Goal: Task Accomplishment & Management: Use online tool/utility

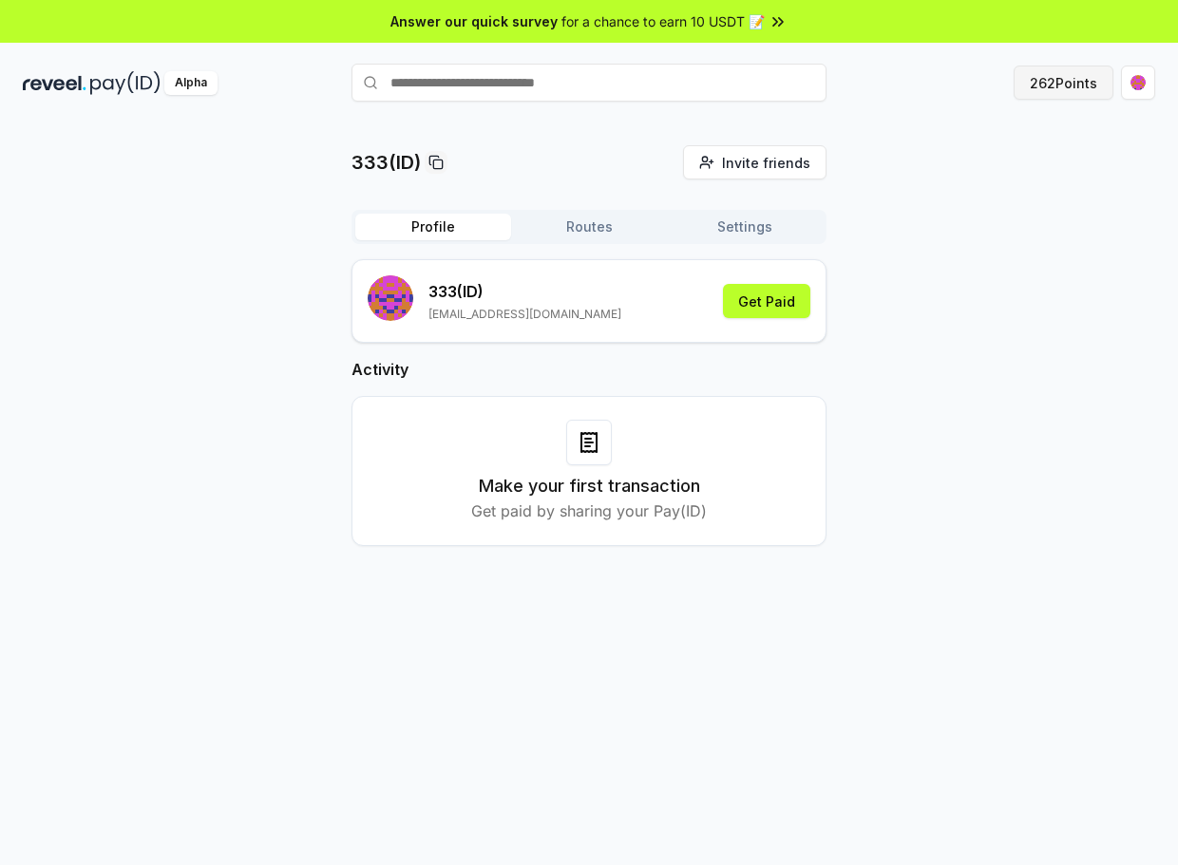
click at [1052, 80] on button "262 Points" at bounding box center [1063, 83] width 100 height 34
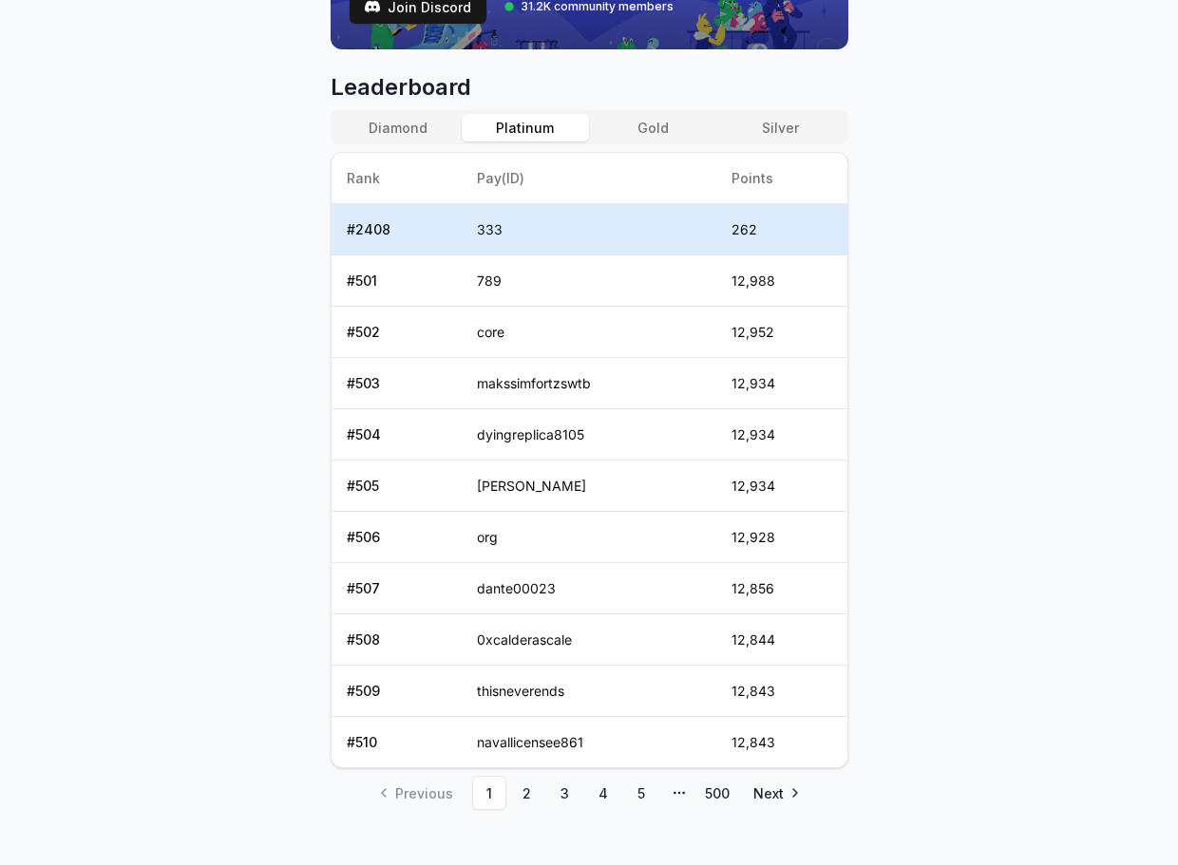
scroll to position [775, 0]
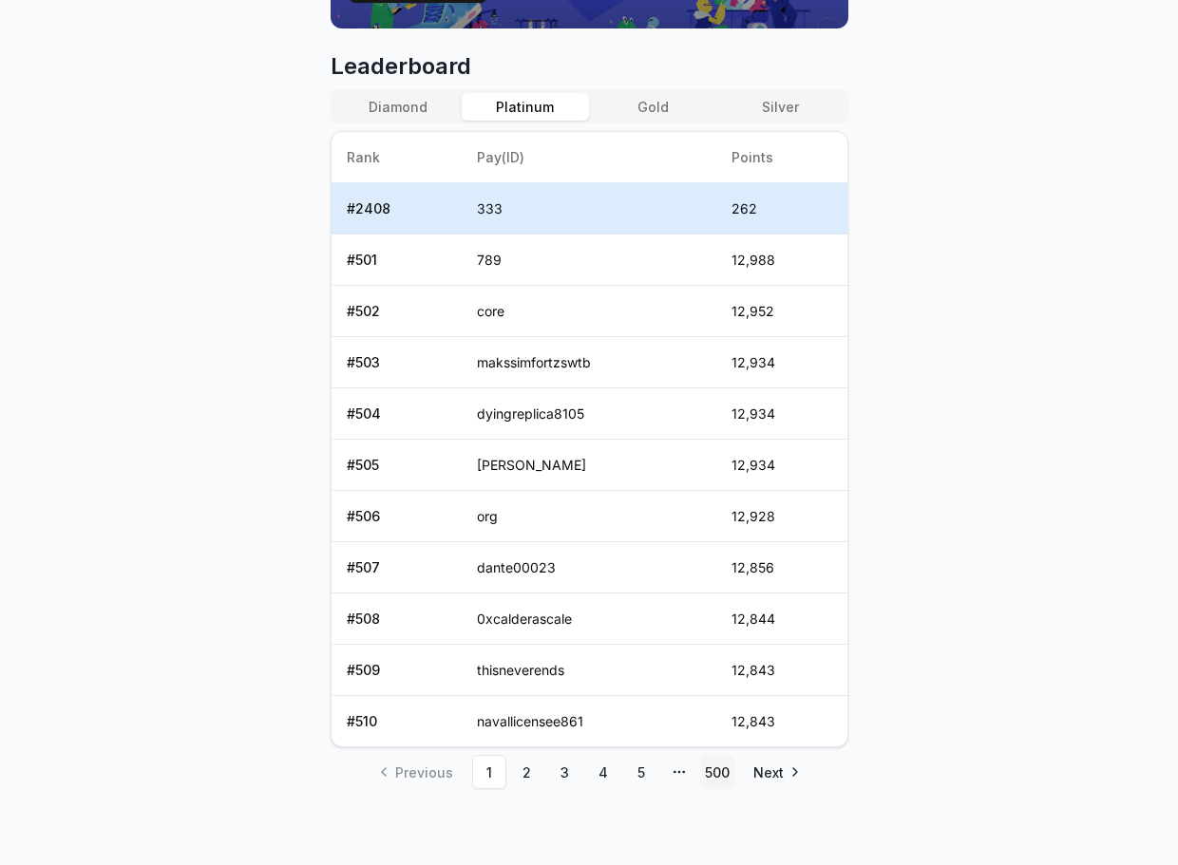
click at [723, 779] on link "500" at bounding box center [717, 772] width 34 height 34
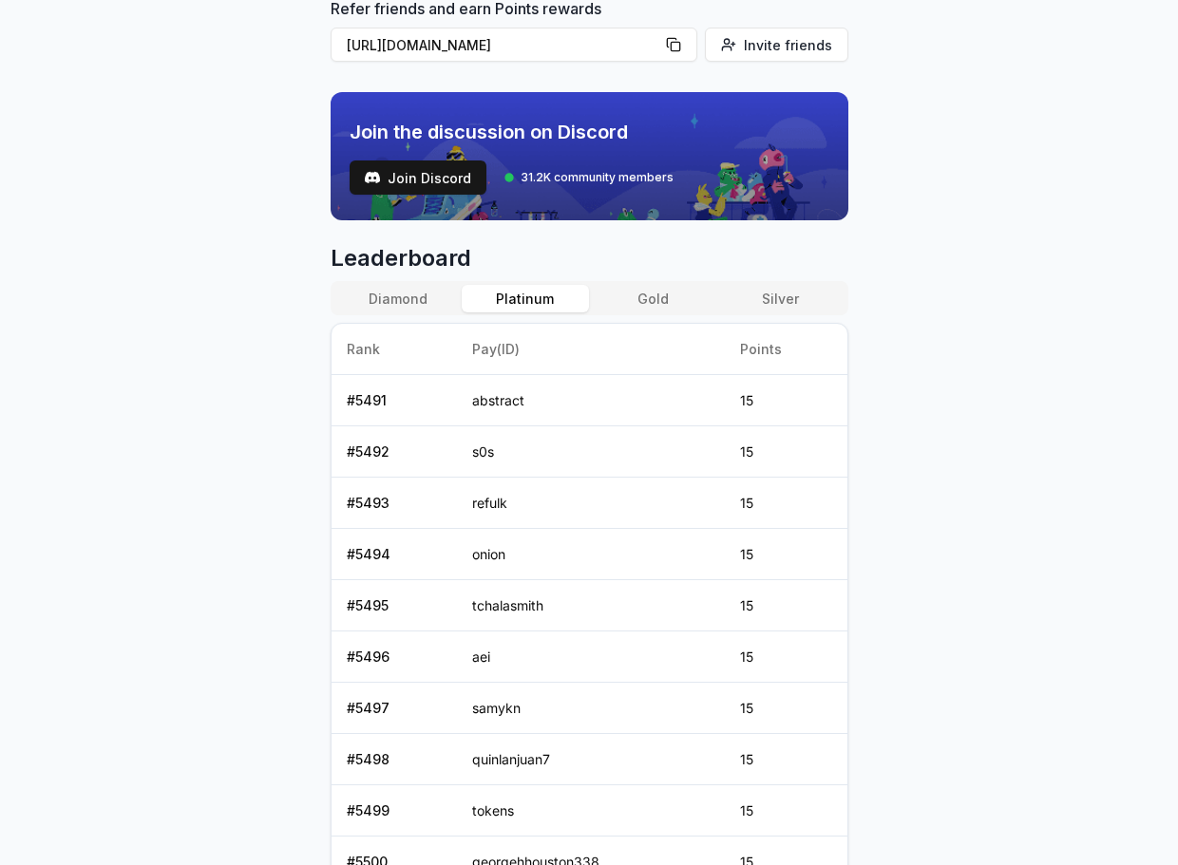
scroll to position [724, 0]
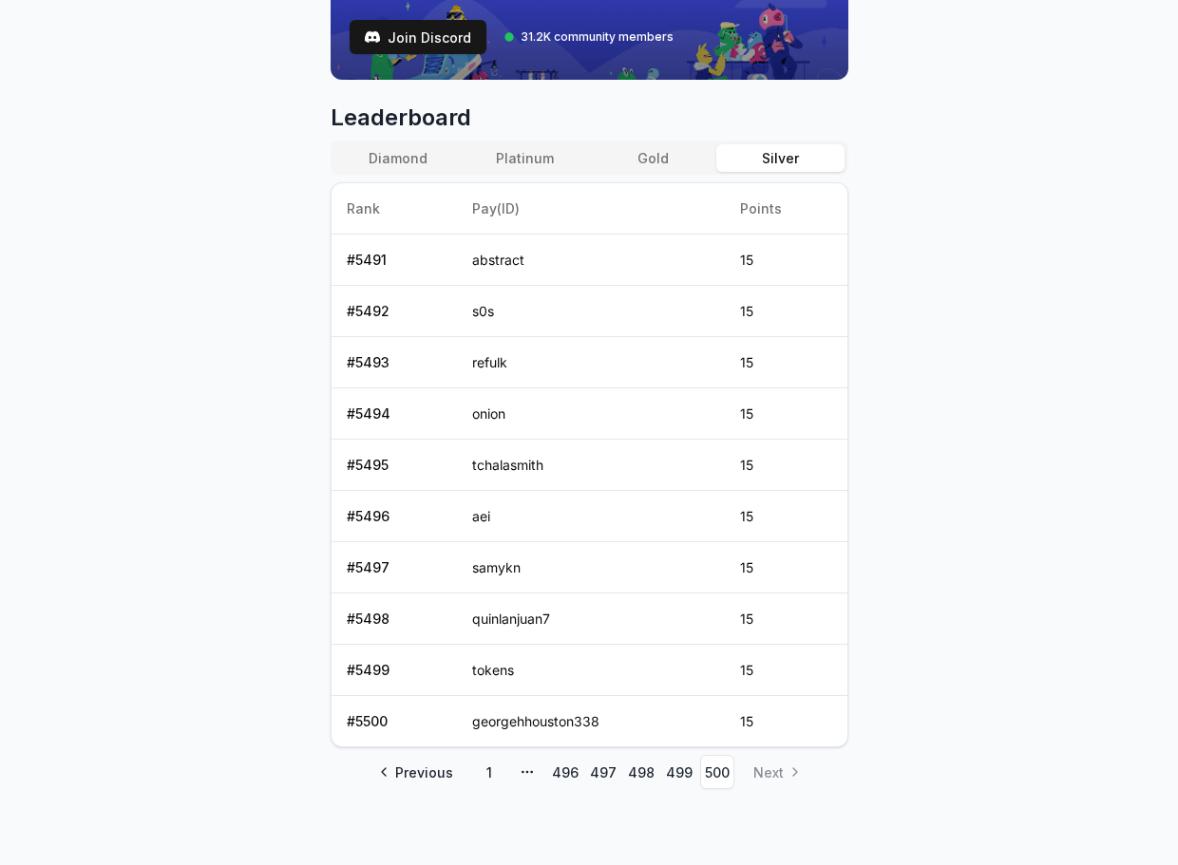
click at [793, 157] on button "Silver" at bounding box center [779, 158] width 127 height 28
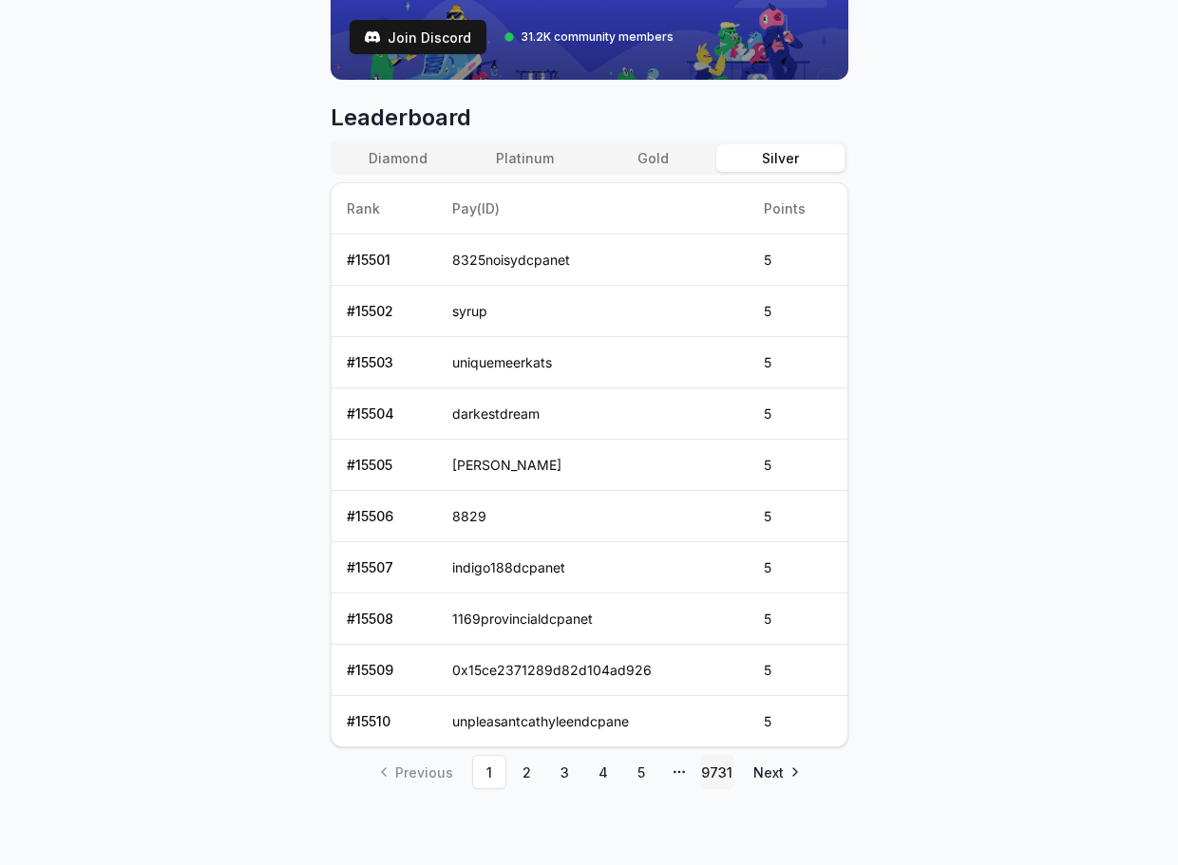
click at [728, 780] on link "9731" at bounding box center [717, 772] width 34 height 34
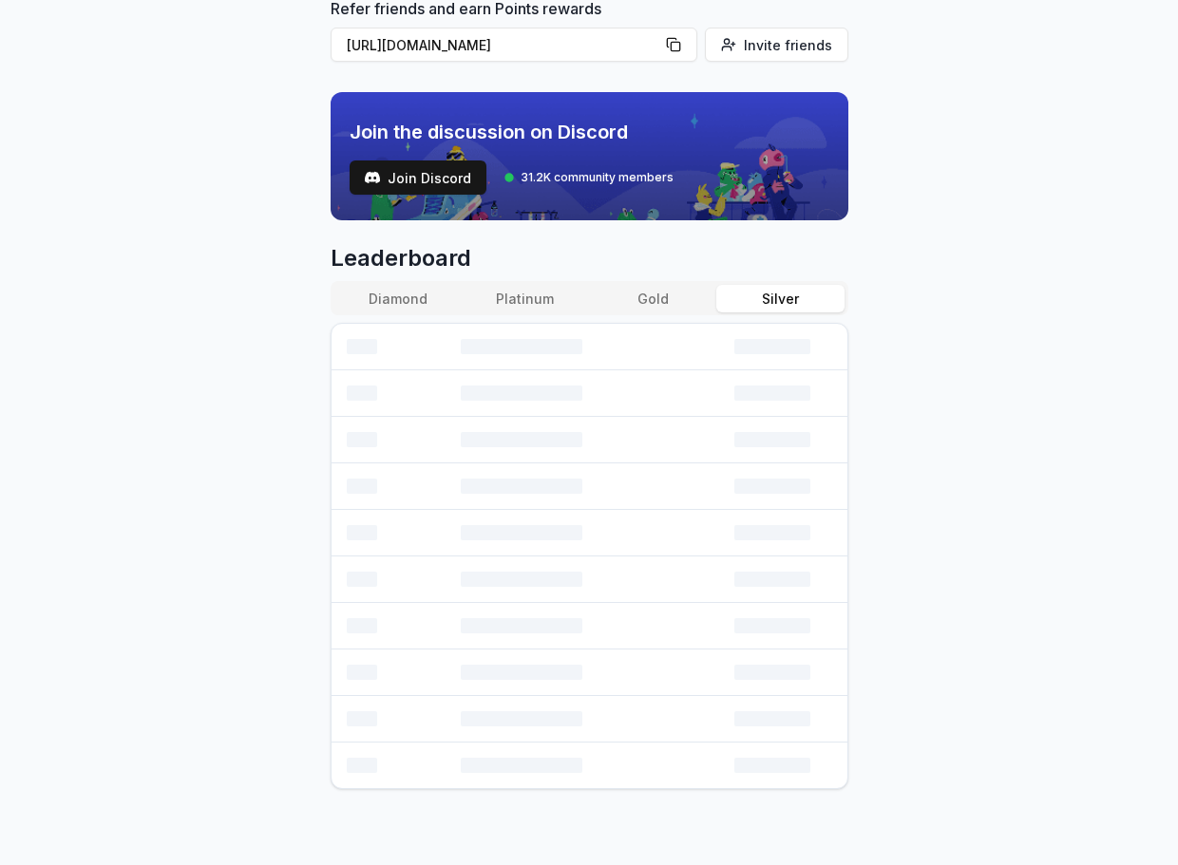
scroll to position [519, 0]
